Goal: Find specific page/section: Find specific page/section

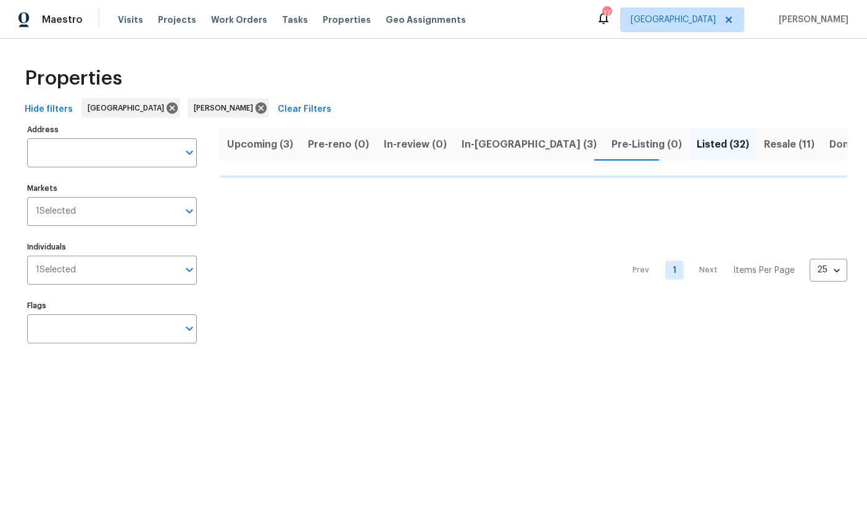
click at [764, 144] on span "Resale (11)" at bounding box center [789, 144] width 51 height 17
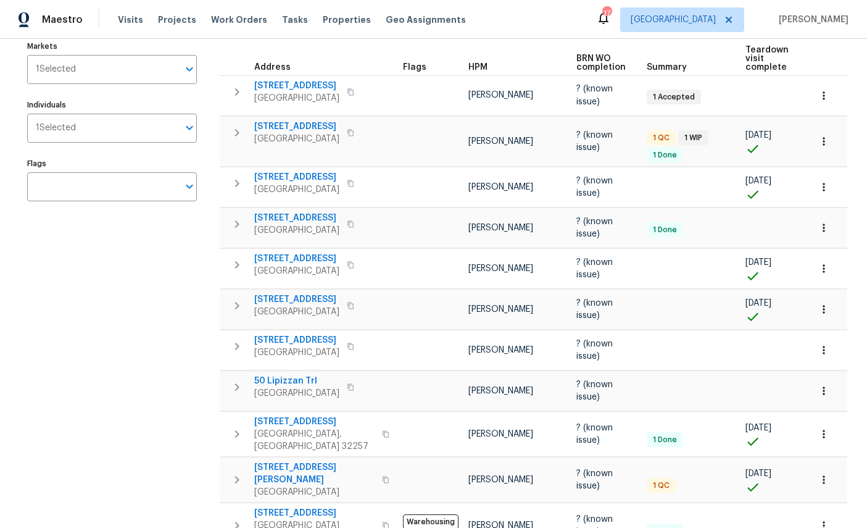
scroll to position [141, 0]
click at [307, 507] on span "[STREET_ADDRESS]" at bounding box center [314, 513] width 120 height 12
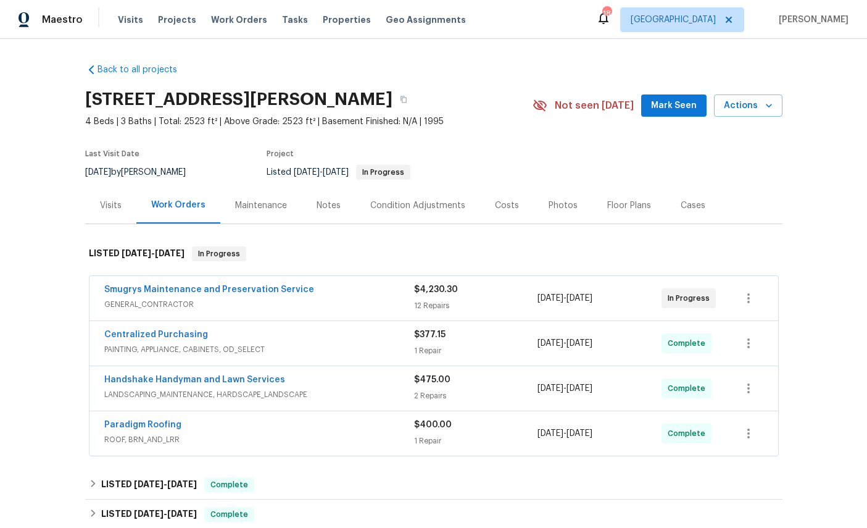
click at [170, 293] on link "Smugrys Maintenance and Preservation Service" at bounding box center [209, 289] width 210 height 9
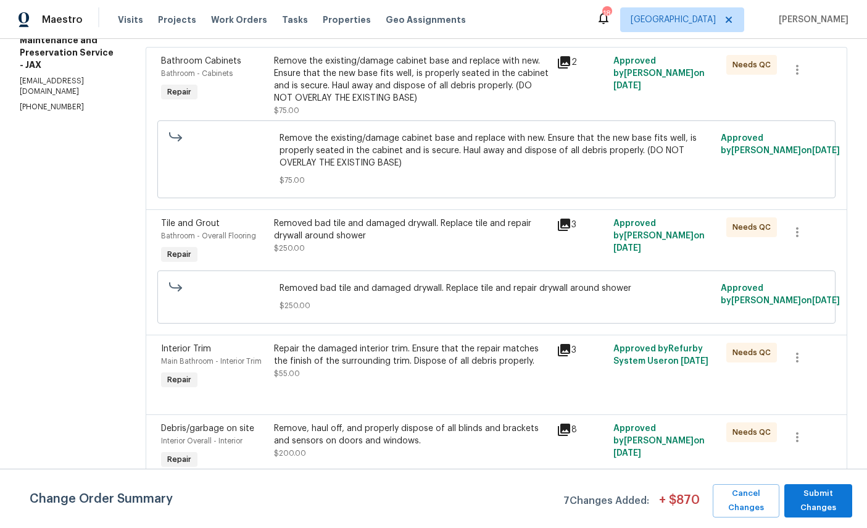
scroll to position [180, 0]
